Goal: Find specific page/section: Find specific page/section

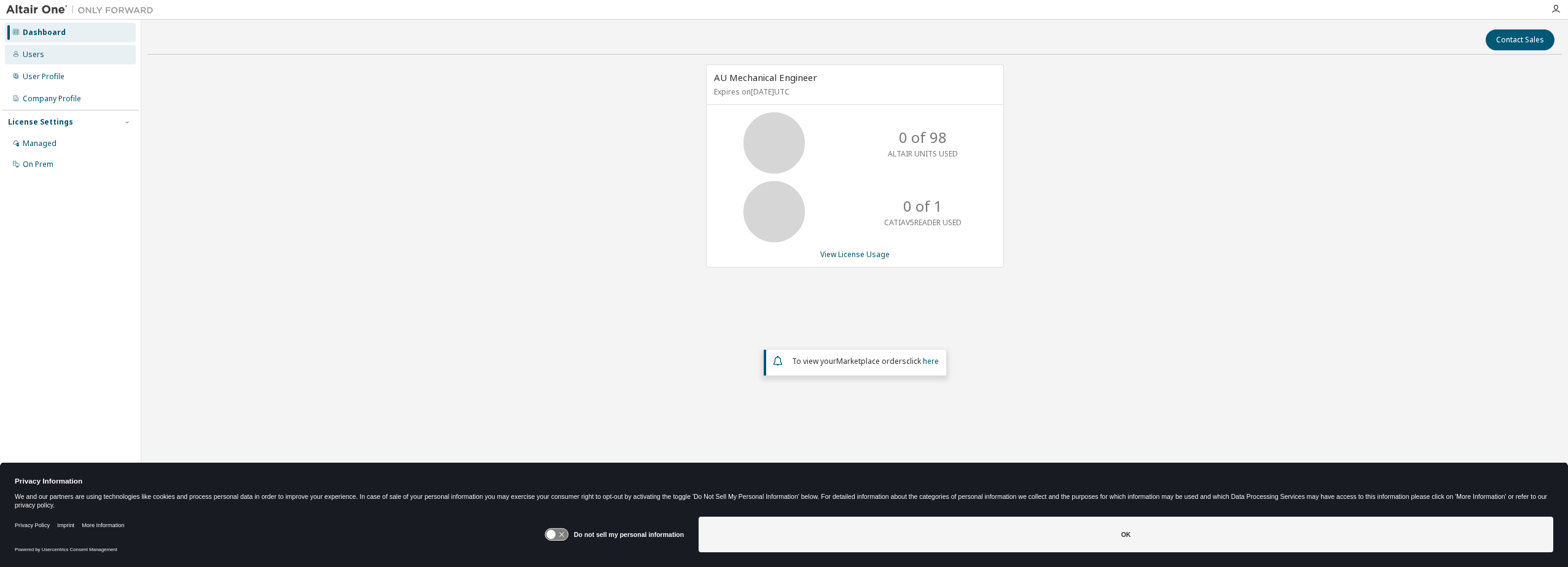
click at [53, 54] on div "Users" at bounding box center [70, 54] width 131 height 20
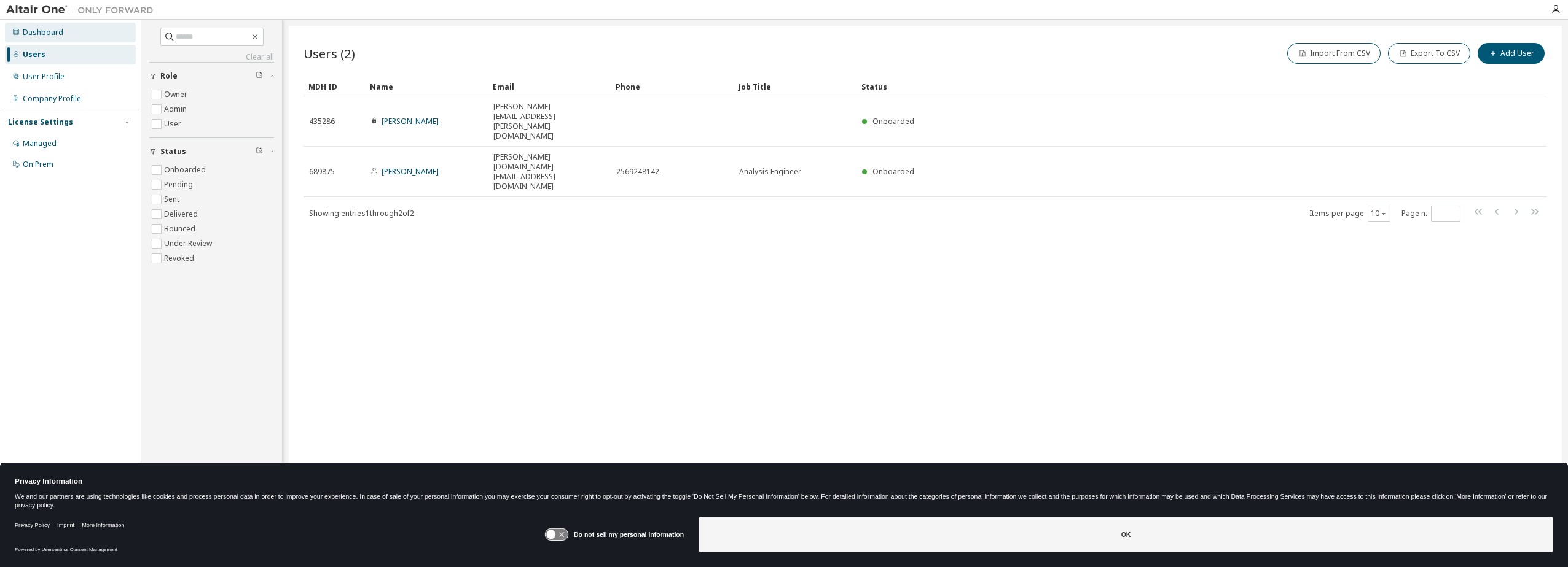
click at [83, 25] on div "Dashboard" at bounding box center [70, 32] width 131 height 20
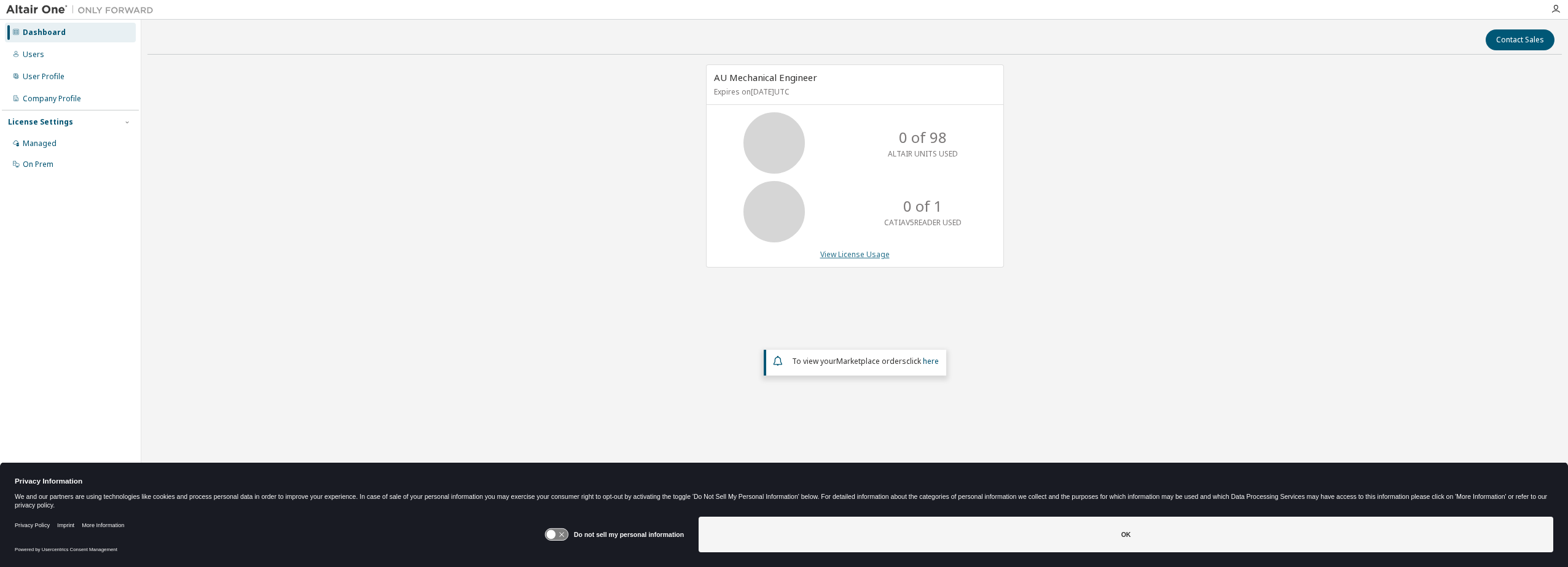
click at [828, 253] on link "View License Usage" at bounding box center [855, 254] width 69 height 10
